Goal: Navigation & Orientation: Find specific page/section

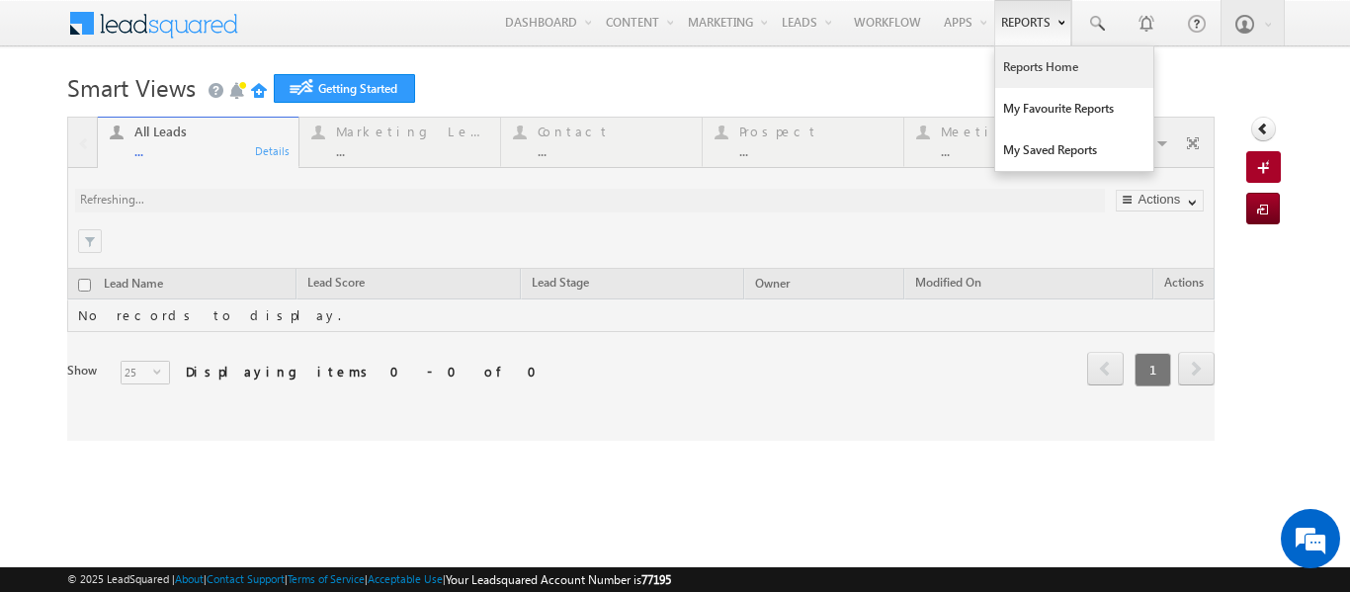
click at [1019, 74] on link "Reports Home" at bounding box center [1074, 67] width 158 height 42
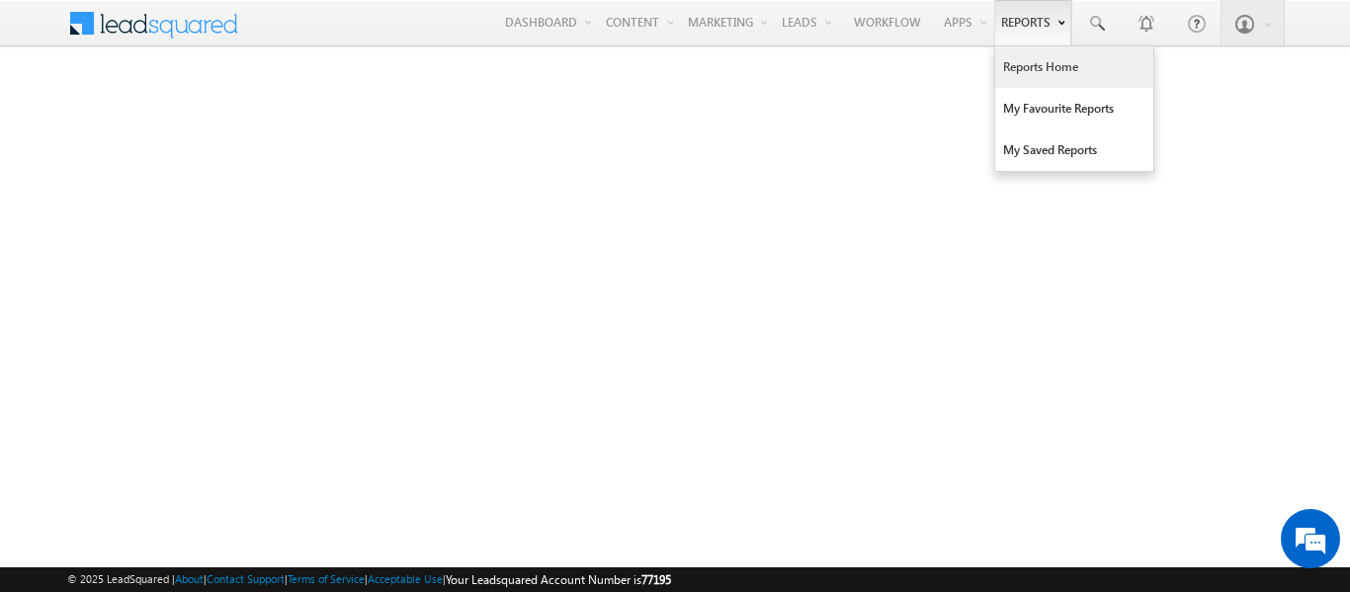
click at [1035, 63] on link "Reports Home" at bounding box center [1074, 67] width 158 height 42
